Goal: Go to known website

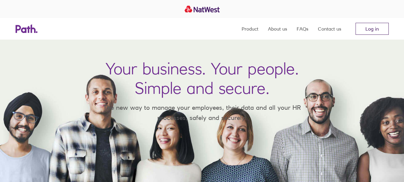
click at [375, 28] on link "Log in" at bounding box center [372, 29] width 33 height 12
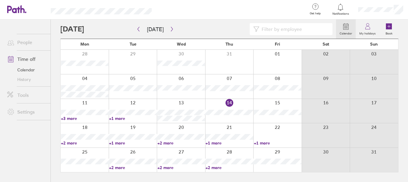
click at [74, 117] on link "+3 more" at bounding box center [85, 117] width 48 height 5
